Goal: Task Accomplishment & Management: Complete application form

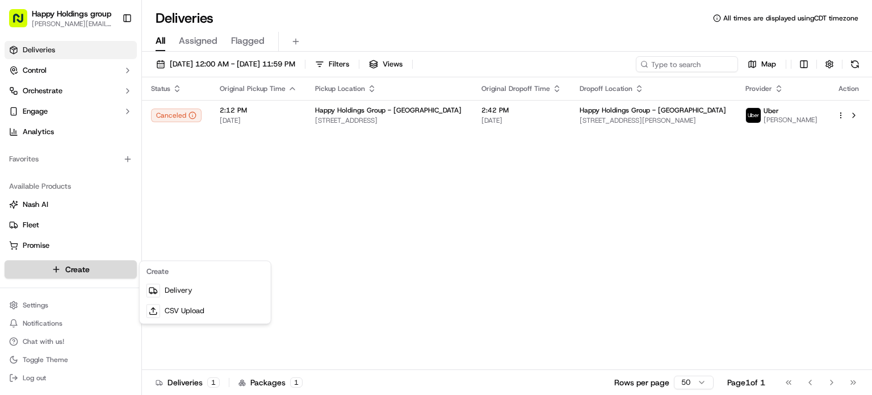
click at [81, 271] on html "Happy Holdings group [PERSON_NAME][EMAIL_ADDRESS][DOMAIN_NAME] Toggle Sidebar D…" at bounding box center [436, 197] width 872 height 395
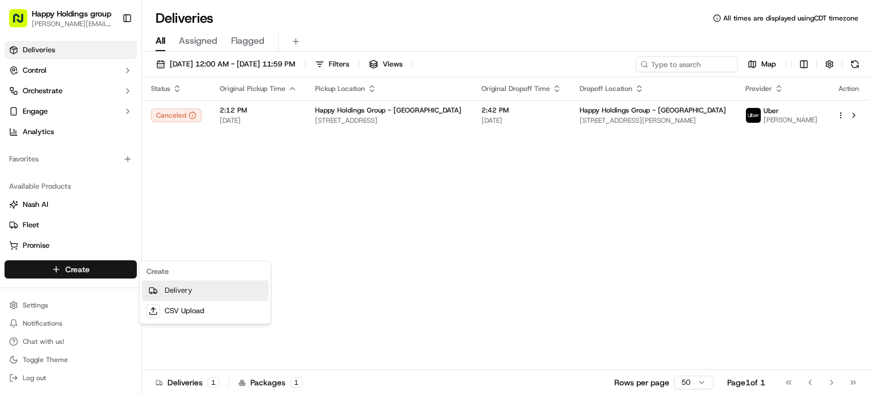
click at [182, 293] on link "Delivery" at bounding box center [205, 290] width 127 height 20
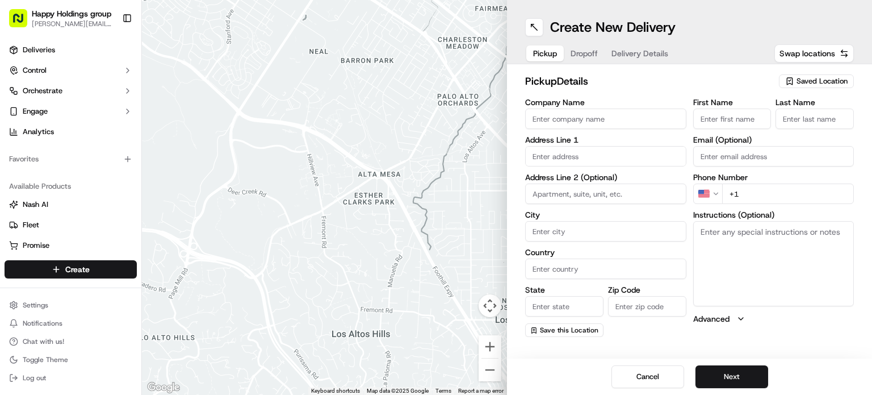
click at [827, 80] on span "Saved Location" at bounding box center [822, 81] width 51 height 10
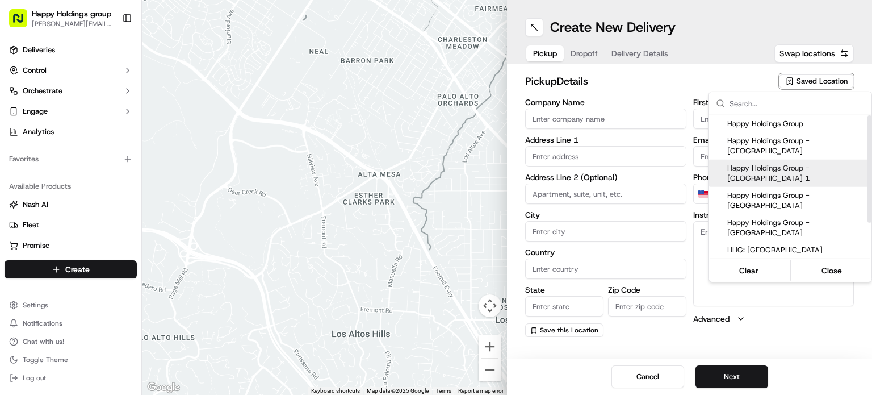
click at [834, 163] on span "Happy Holdings Group - [GEOGRAPHIC_DATA] 1" at bounding box center [798, 173] width 140 height 20
type input "Happy Holdings Group - [GEOGRAPHIC_DATA] 1"
type input "[STREET_ADDRESS][PERSON_NAME]"
type input "[GEOGRAPHIC_DATA]"
type input "US"
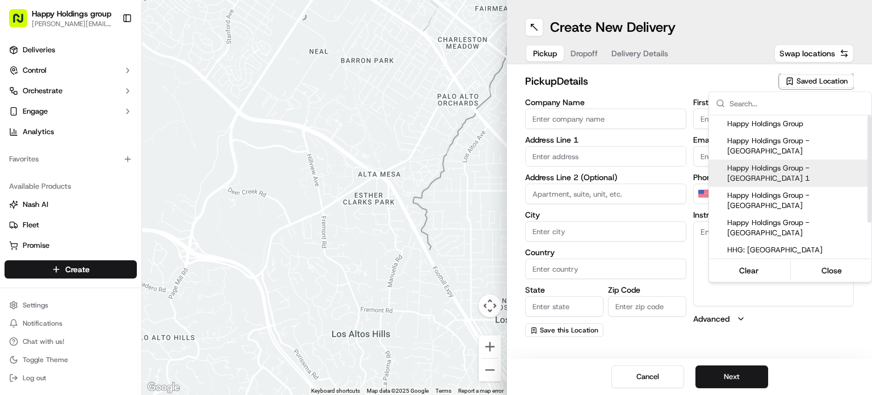
type input "IL"
type input "60618"
type input "[PERSON_NAME]"
type input "[PERSON_NAME][EMAIL_ADDRESS][DOMAIN_NAME]"
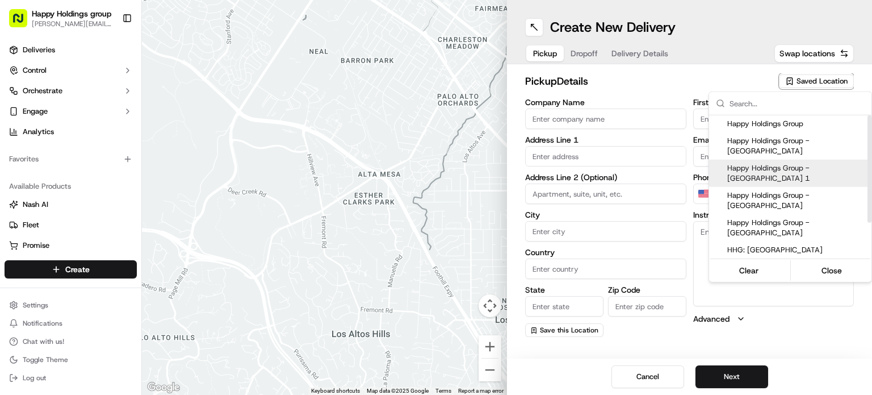
type input "[PHONE_NUMBER]"
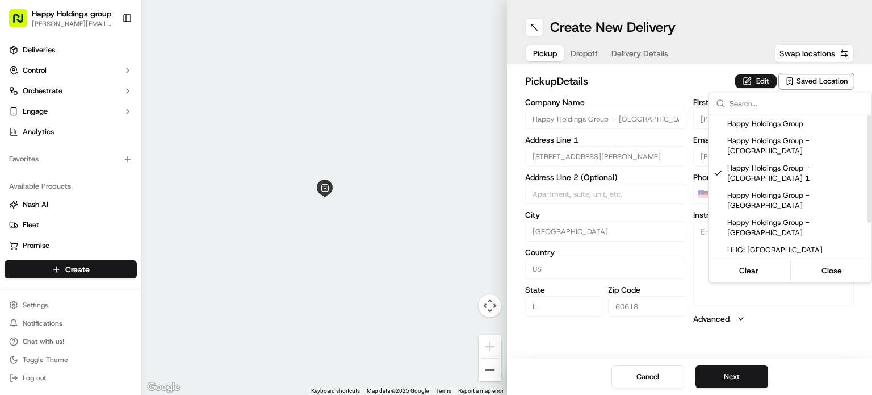
click at [733, 379] on html "Happy Holdings group [PERSON_NAME][EMAIL_ADDRESS][DOMAIN_NAME] Toggle Sidebar D…" at bounding box center [436, 197] width 872 height 395
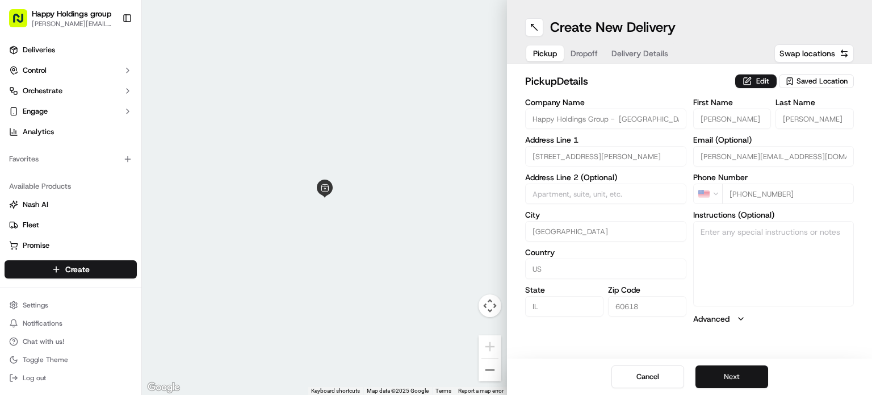
click at [724, 374] on button "Next" at bounding box center [732, 376] width 73 height 23
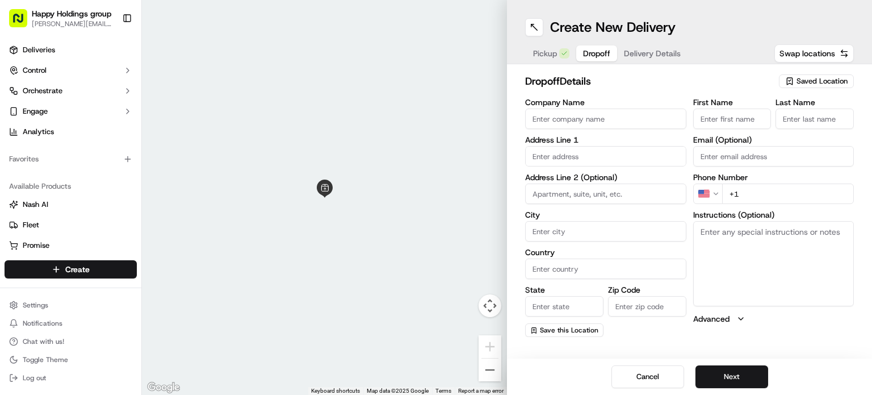
click at [822, 82] on span "Saved Location" at bounding box center [822, 81] width 51 height 10
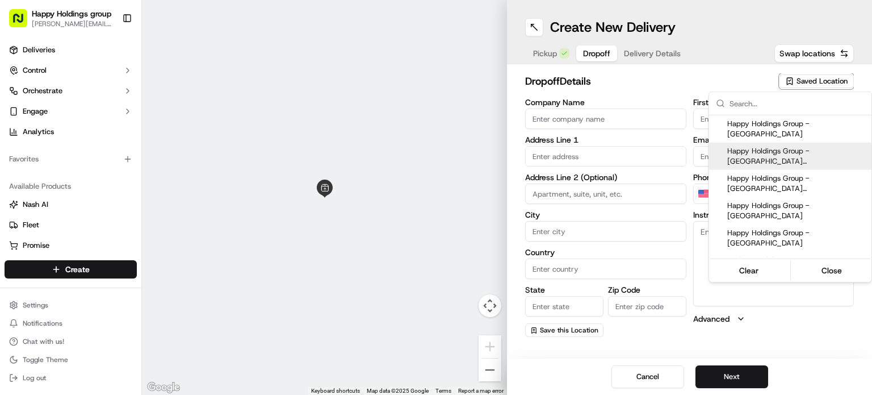
click at [778, 147] on span "Happy Holdings Group - [GEOGRAPHIC_DATA] ([GEOGRAPHIC_DATA] - Updated)" at bounding box center [798, 156] width 140 height 20
type input "Happy Holdings Group - [GEOGRAPHIC_DATA] ([GEOGRAPHIC_DATA] - Updated)"
type input "[STREET_ADDRESS]"
type input "[GEOGRAPHIC_DATA]"
type input "US"
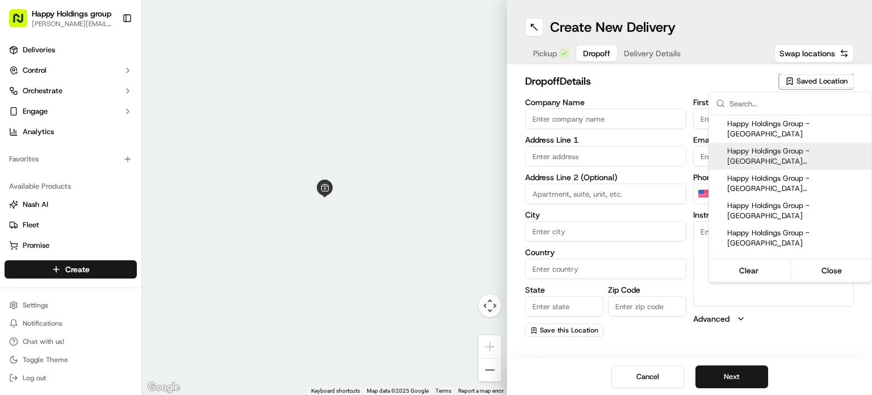
type input "IL"
type input "60616"
type input "[PERSON_NAME]"
type input "[EMAIL_ADDRESS][DOMAIN_NAME]"
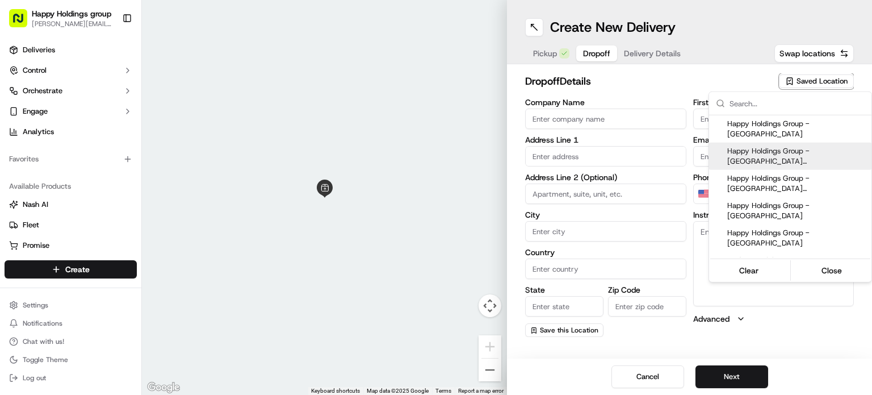
type input "[PHONE_NUMBER]"
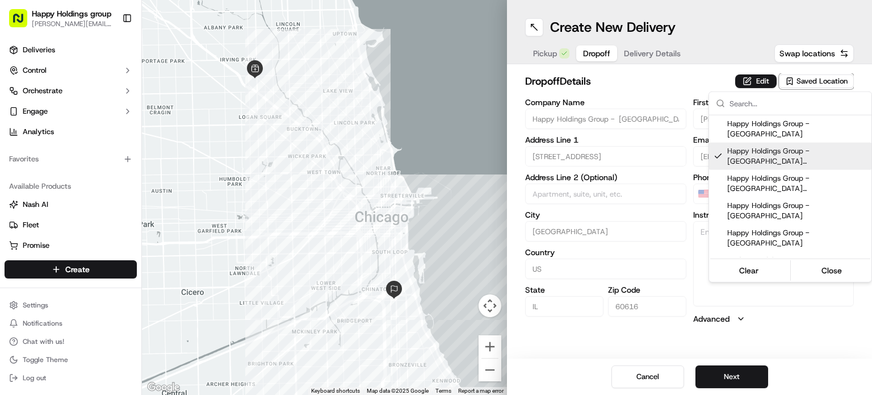
click at [728, 370] on html "Happy Holdings group [PERSON_NAME][EMAIL_ADDRESS][DOMAIN_NAME] Toggle Sidebar D…" at bounding box center [436, 197] width 872 height 395
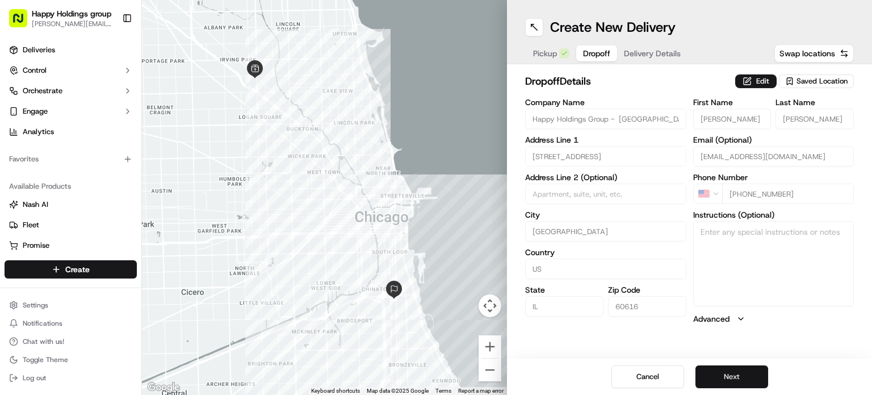
click at [749, 377] on button "Next" at bounding box center [732, 376] width 73 height 23
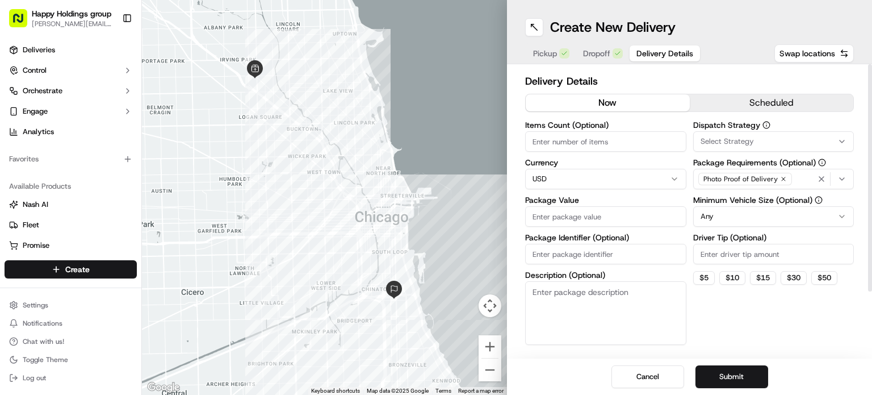
click at [550, 144] on input "Items Count (Optional)" at bounding box center [605, 141] width 161 height 20
type input "1"
click at [581, 222] on input "Package Value" at bounding box center [605, 216] width 161 height 20
type input "40"
click at [593, 306] on textarea "Description (Optional)" at bounding box center [605, 315] width 161 height 64
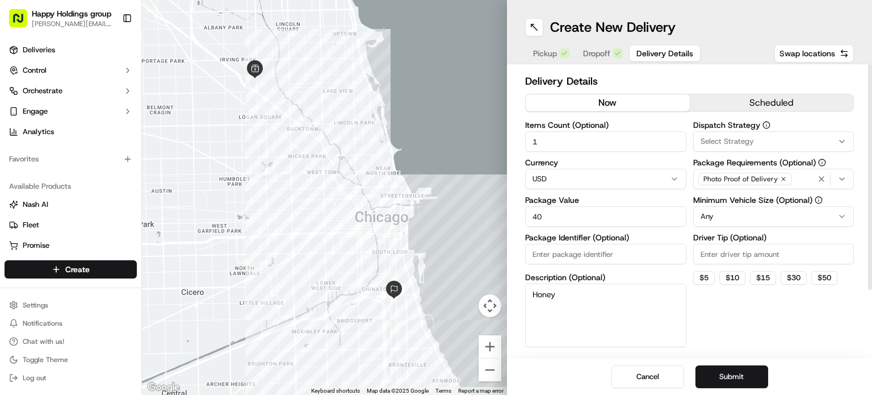
type textarea "Honey"
click at [720, 260] on input "Driver Tip (Optional)" at bounding box center [774, 254] width 161 height 20
type input "8"
click at [811, 206] on div "Minimum Vehicle Size (Optional) Any" at bounding box center [774, 211] width 161 height 31
click at [814, 212] on html "Happy Holdings group [PERSON_NAME][EMAIL_ADDRESS][DOMAIN_NAME] Toggle Sidebar D…" at bounding box center [436, 197] width 872 height 395
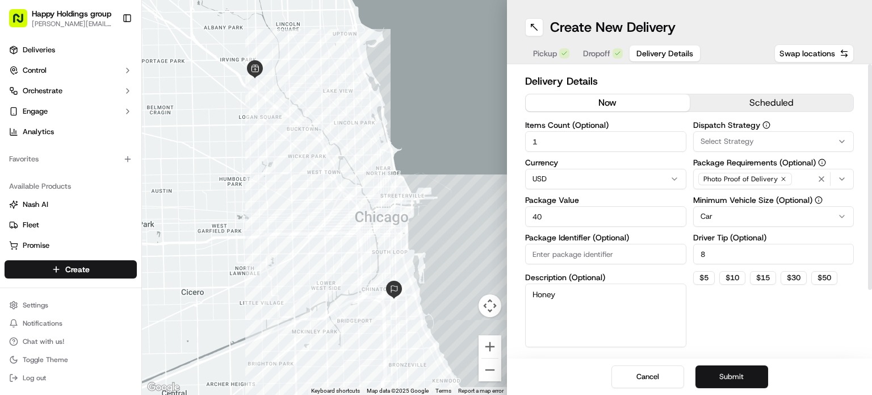
click at [732, 371] on button "Submit" at bounding box center [732, 376] width 73 height 23
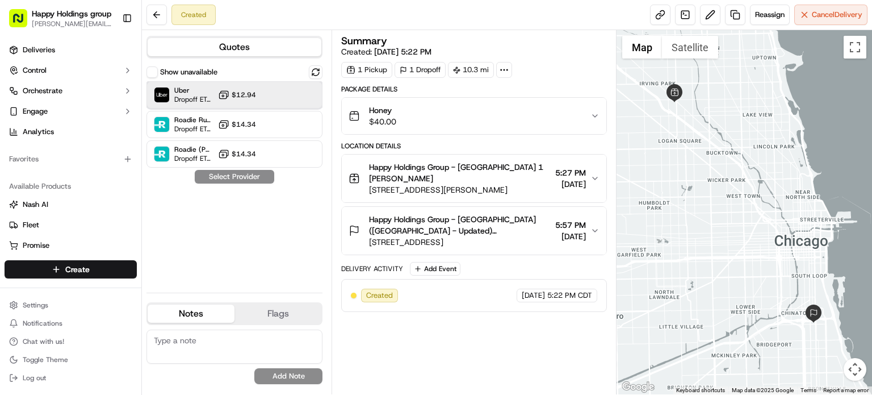
click at [273, 91] on div "Uber Dropoff ETA 1 hour $12.94" at bounding box center [235, 94] width 176 height 27
click at [246, 183] on div "Show unavailable Uber Dropoff ETA 1 hour $12.94 Roadie Rush (P2P) Dropoff ETA -…" at bounding box center [235, 174] width 176 height 218
click at [247, 175] on button "Assign Provider" at bounding box center [234, 177] width 81 height 14
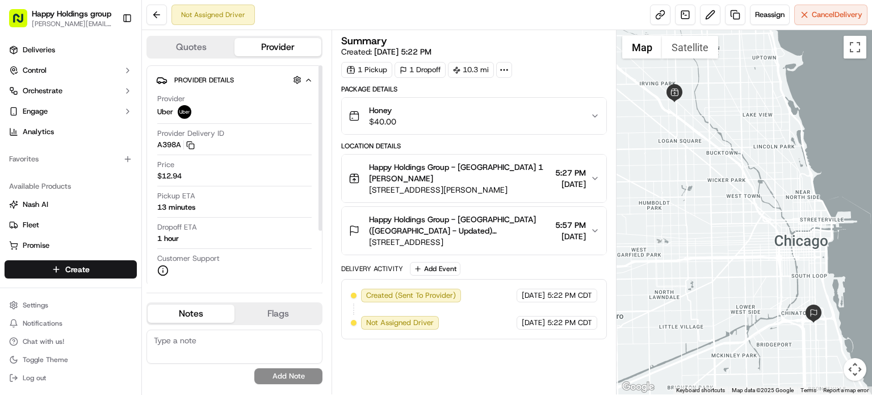
click at [383, 127] on span "$40.00" at bounding box center [382, 121] width 27 height 11
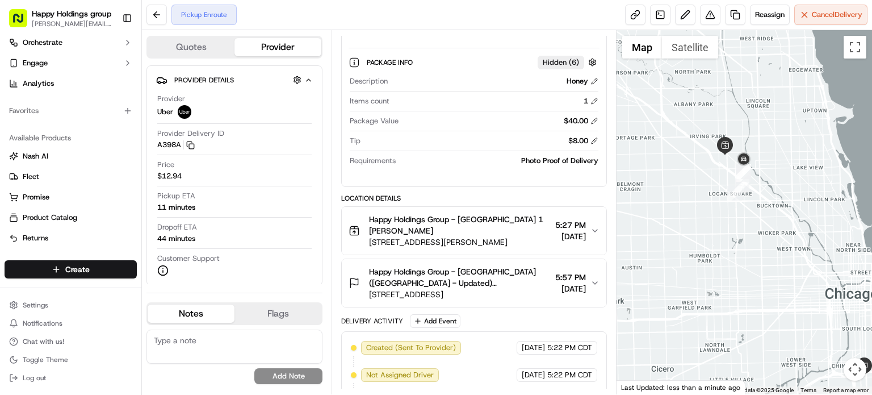
drag, startPoint x: 678, startPoint y: 184, endPoint x: 729, endPoint y: 220, distance: 61.9
click at [734, 235] on div at bounding box center [745, 212] width 256 height 364
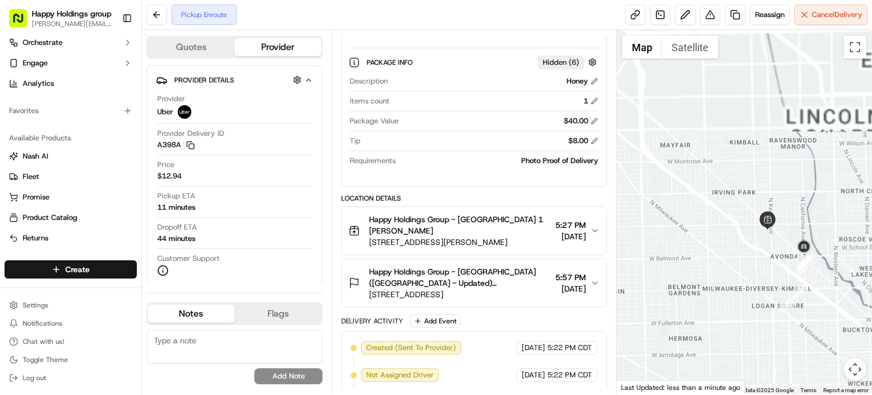
drag, startPoint x: 711, startPoint y: 147, endPoint x: 788, endPoint y: 247, distance: 126.4
click at [845, 359] on div "1 2 3 4 5 Map Satellite Keyboard shortcuts Map Data Map data ©2025 Google Map d…" at bounding box center [745, 212] width 256 height 364
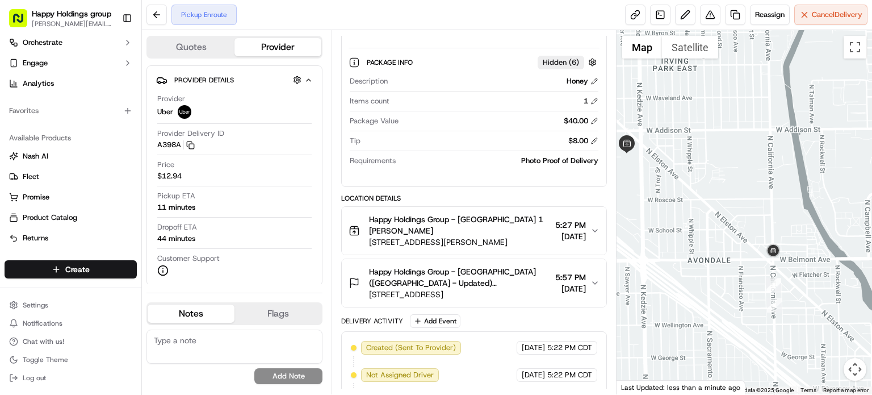
drag, startPoint x: 773, startPoint y: 237, endPoint x: 680, endPoint y: 188, distance: 105.5
click at [680, 188] on div at bounding box center [745, 212] width 256 height 364
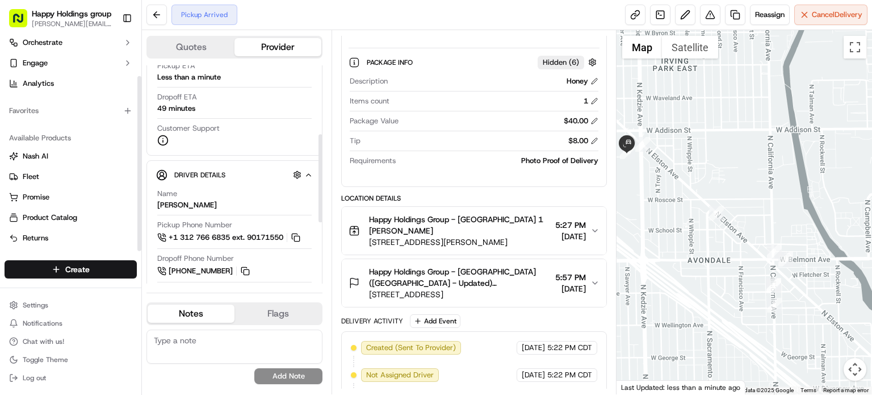
scroll to position [170, 0]
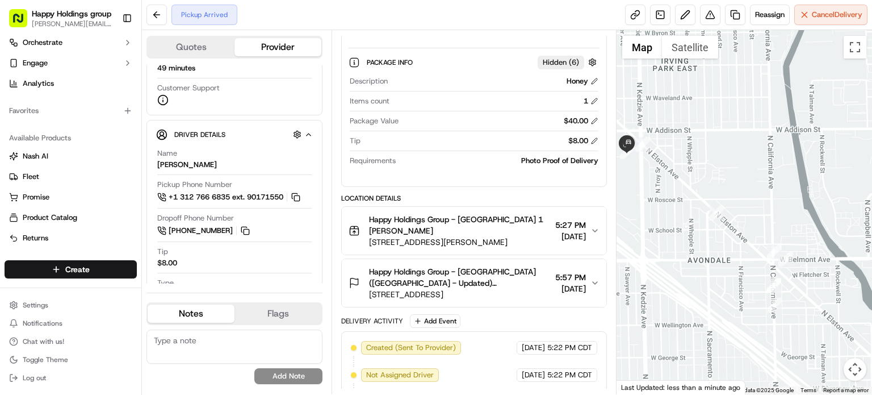
click at [191, 341] on textarea at bounding box center [235, 346] width 176 height 34
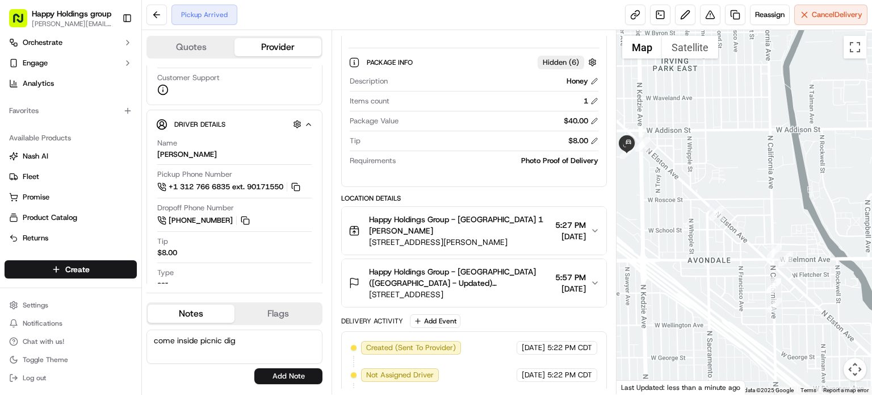
scroll to position [160, 0]
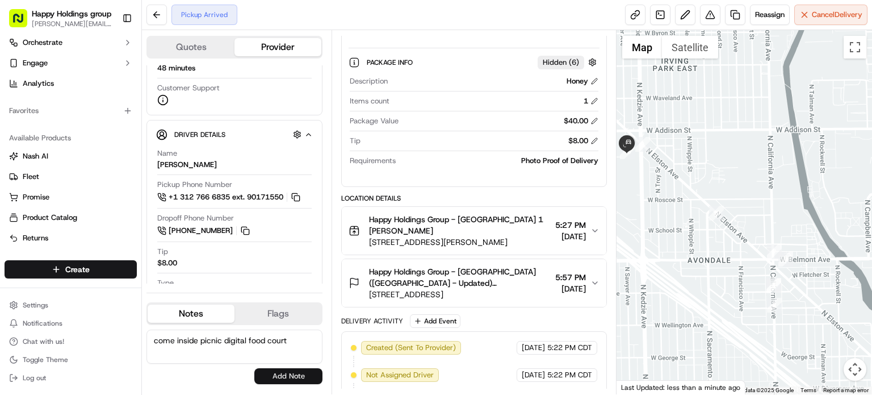
type textarea "come inside picnic digital food court"
click at [292, 372] on button "Add Note" at bounding box center [288, 376] width 68 height 16
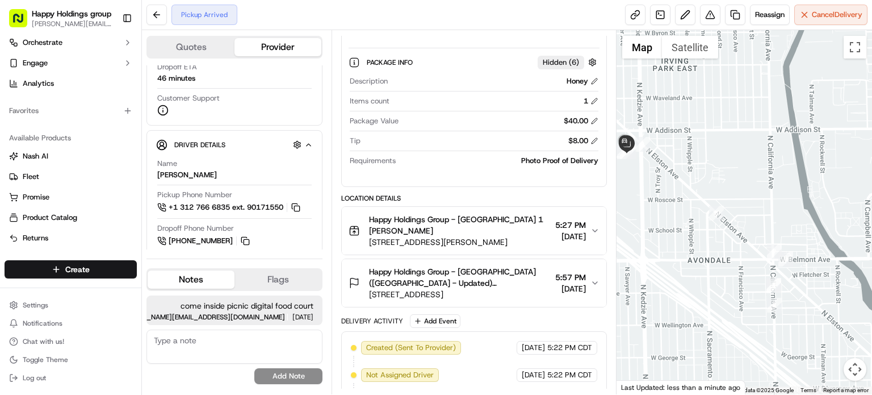
scroll to position [170, 0]
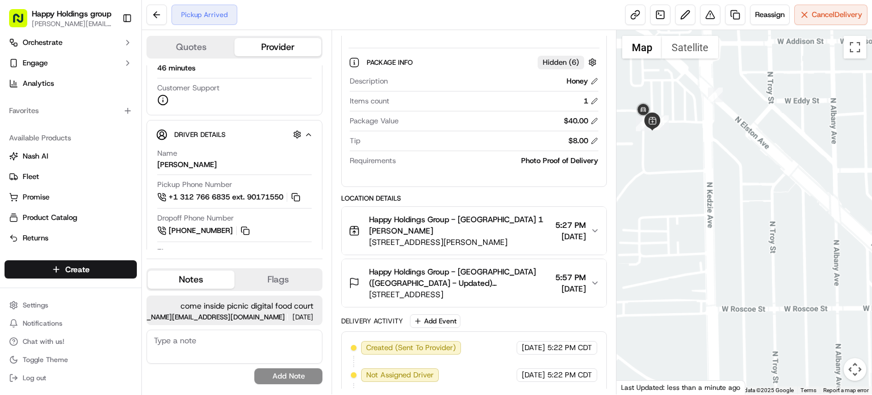
drag, startPoint x: 679, startPoint y: 212, endPoint x: 832, endPoint y: 165, distance: 159.5
click at [832, 165] on div at bounding box center [745, 212] width 256 height 364
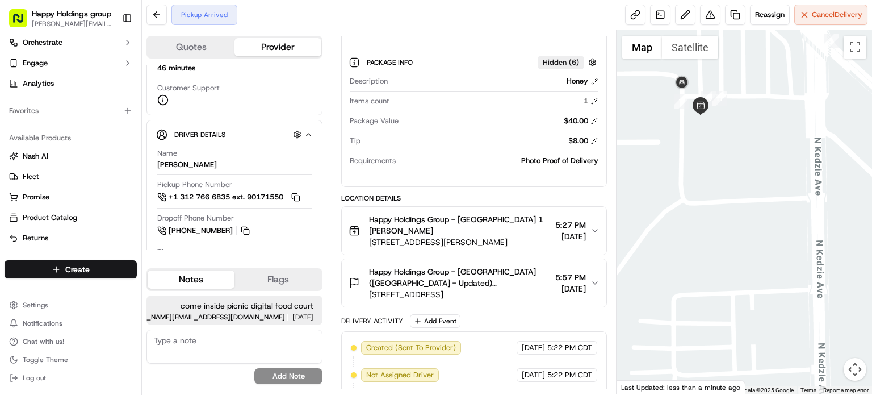
drag, startPoint x: 729, startPoint y: 158, endPoint x: 872, endPoint y: 193, distance: 147.3
click at [872, 193] on div at bounding box center [745, 212] width 256 height 364
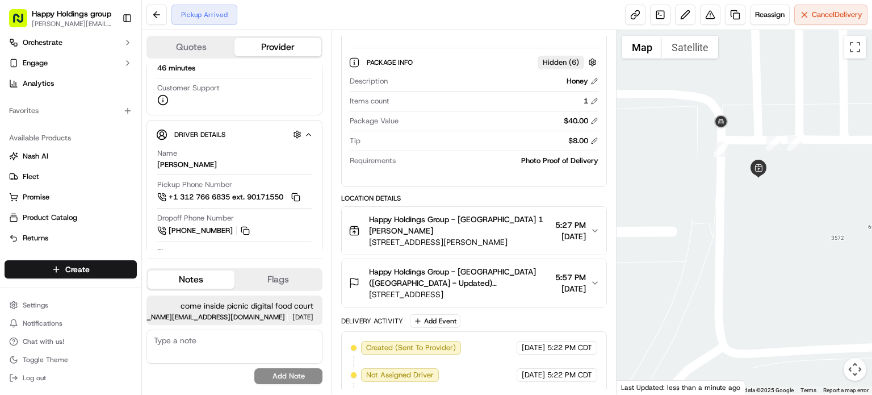
drag, startPoint x: 707, startPoint y: 138, endPoint x: 770, endPoint y: 201, distance: 89.6
click at [770, 201] on div at bounding box center [745, 212] width 256 height 364
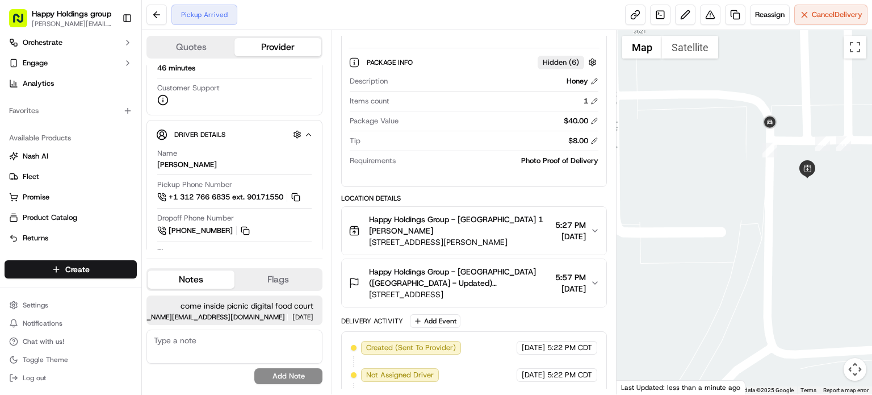
drag, startPoint x: 713, startPoint y: 203, endPoint x: 756, endPoint y: 206, distance: 42.7
click at [756, 206] on div at bounding box center [745, 212] width 256 height 364
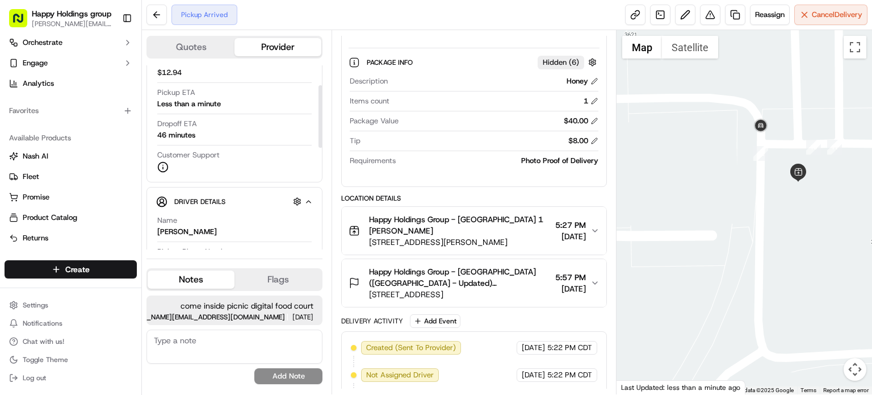
scroll to position [7, 0]
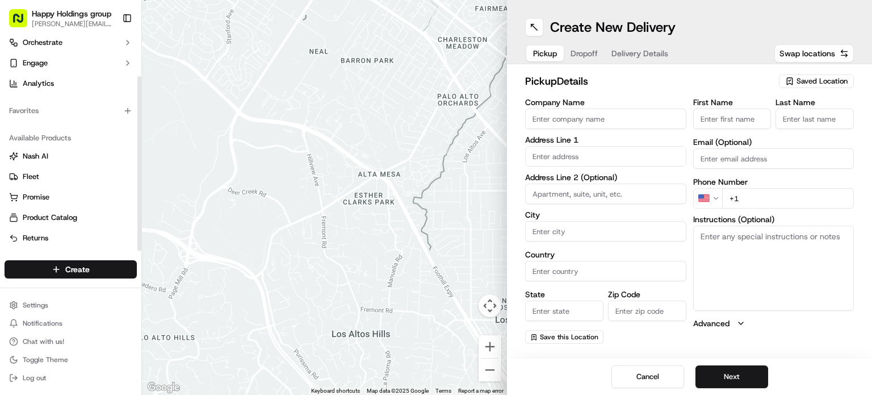
click at [56, 15] on span "Happy Holdings group" at bounding box center [72, 13] width 80 height 11
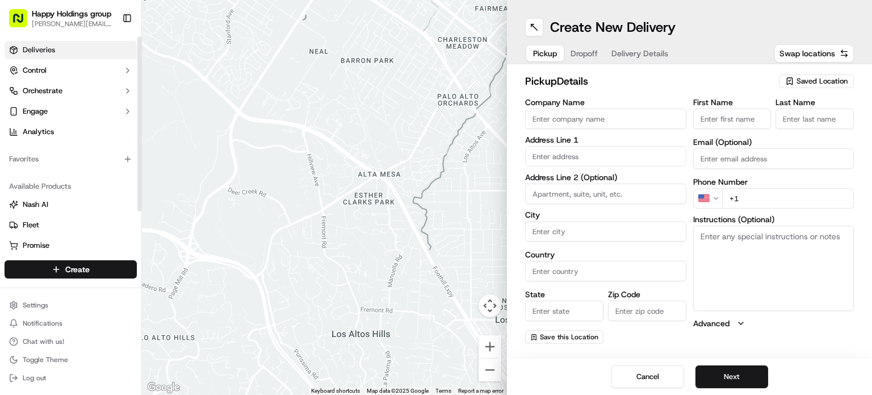
click at [42, 45] on span "Deliveries" at bounding box center [39, 50] width 32 height 10
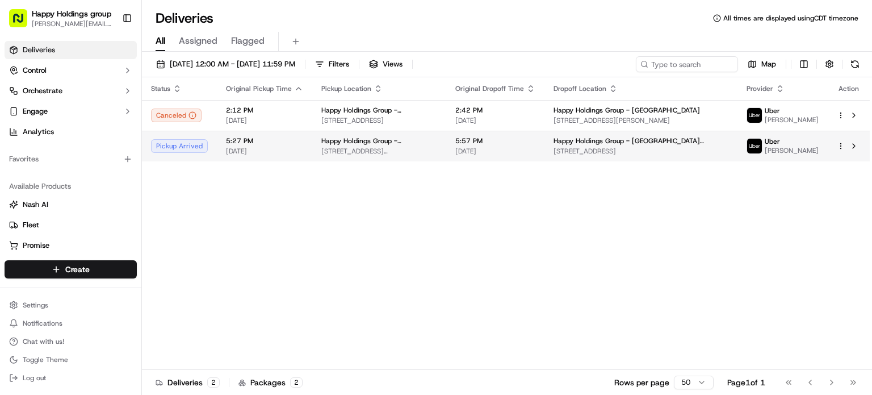
click at [294, 158] on td "5:27 PM [DATE]" at bounding box center [264, 146] width 95 height 31
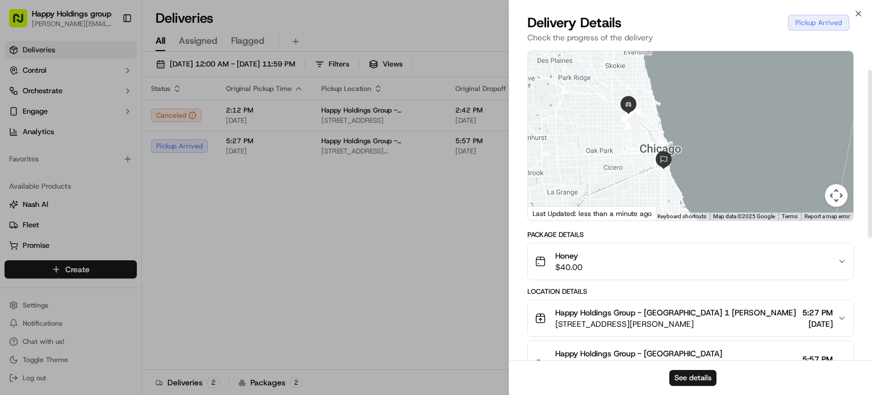
scroll to position [41, 0]
click at [702, 377] on button "See details" at bounding box center [693, 378] width 47 height 16
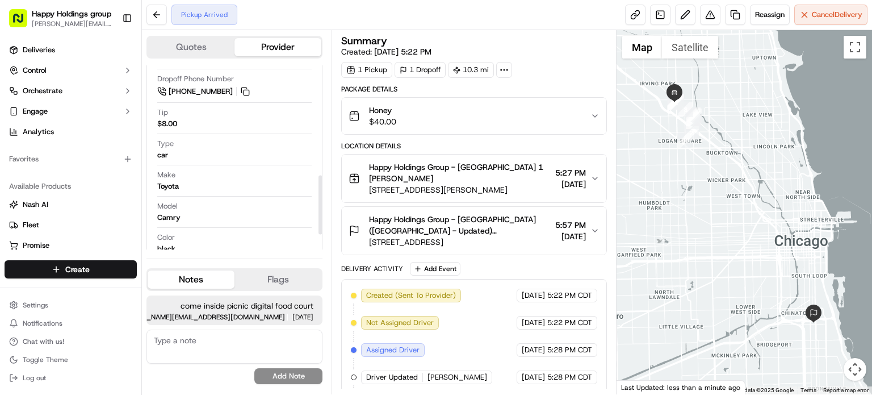
scroll to position [387, 0]
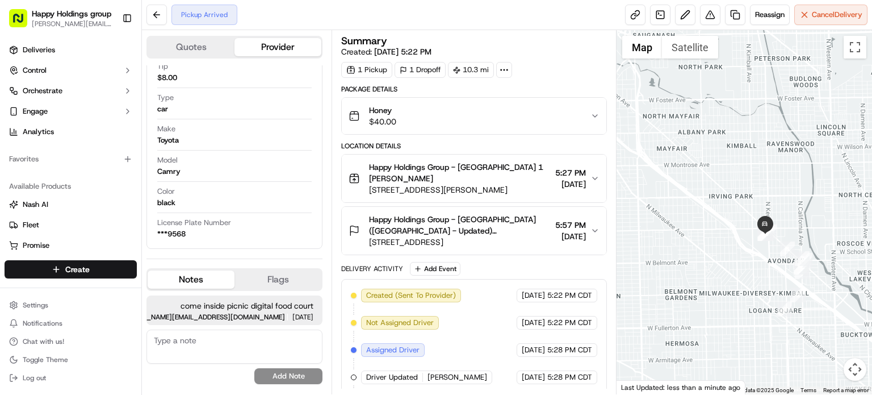
drag, startPoint x: 716, startPoint y: 103, endPoint x: 866, endPoint y: 211, distance: 184.4
click at [868, 214] on div at bounding box center [745, 212] width 256 height 364
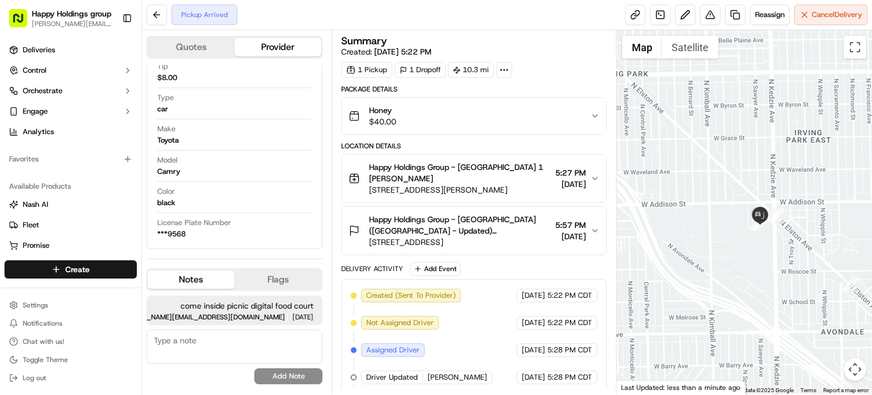
drag, startPoint x: 759, startPoint y: 208, endPoint x: 812, endPoint y: 216, distance: 53.5
click at [831, 217] on div at bounding box center [745, 212] width 256 height 364
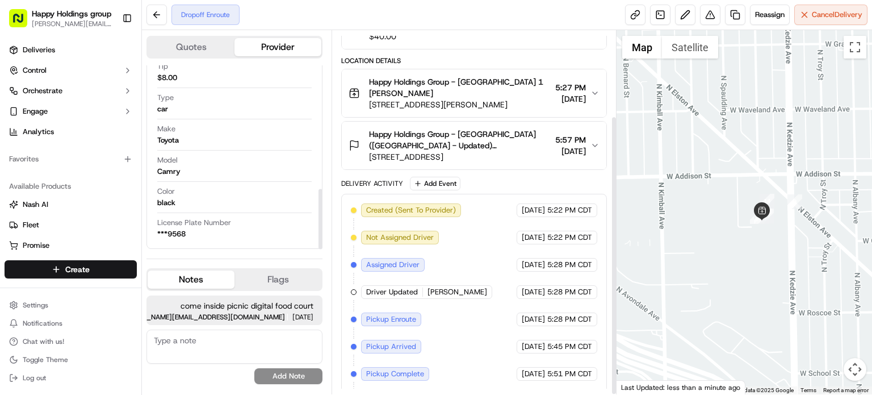
scroll to position [111, 0]
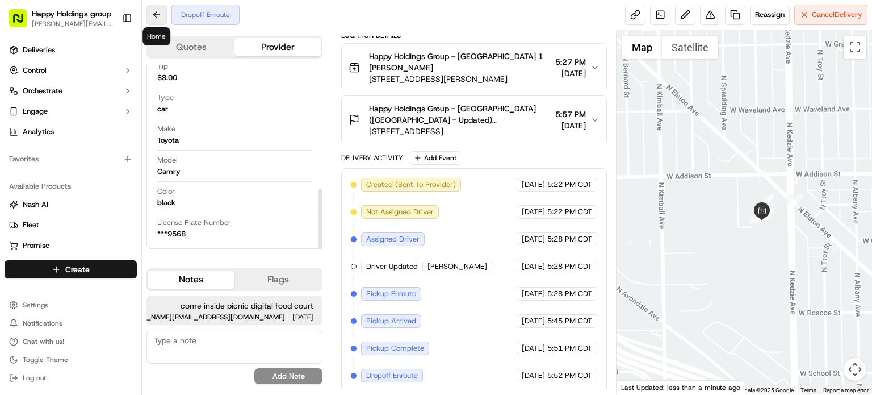
click at [161, 14] on button at bounding box center [157, 15] width 20 height 20
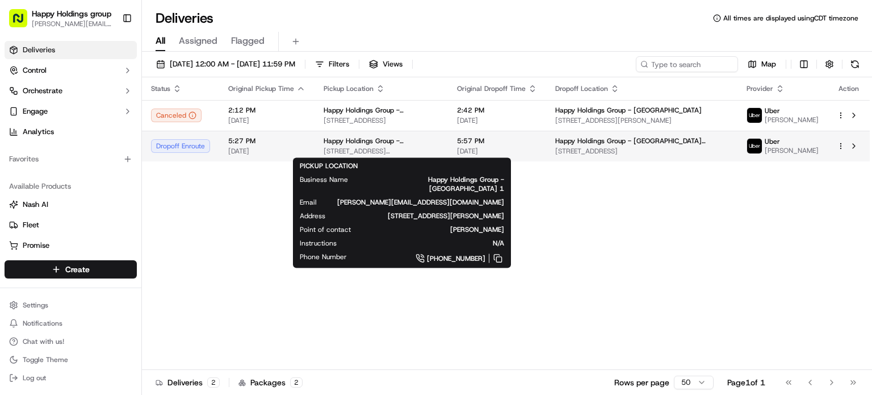
click at [390, 148] on span "[STREET_ADDRESS][PERSON_NAME]" at bounding box center [381, 151] width 115 height 9
